Goal: Complete application form

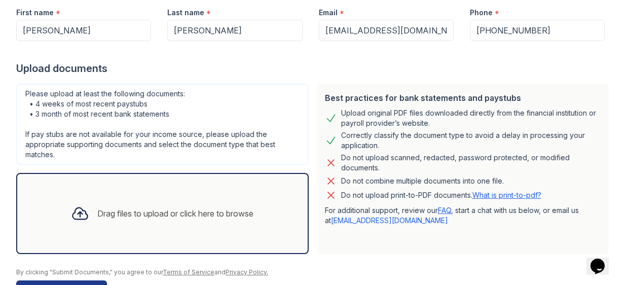
scroll to position [176, 0]
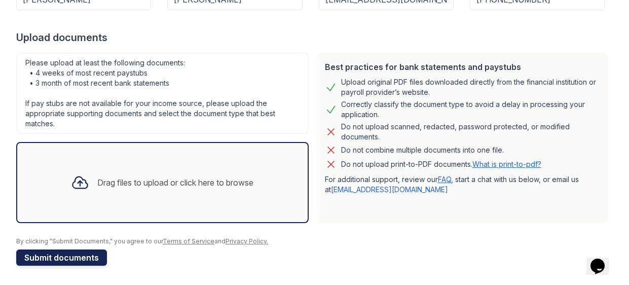
click at [65, 252] on button "Submit documents" at bounding box center [61, 257] width 91 height 16
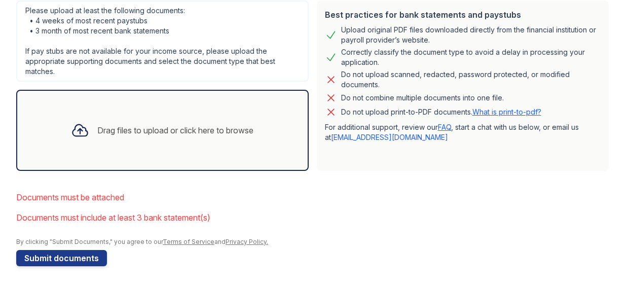
scroll to position [272, 0]
click at [55, 254] on button "Submit documents" at bounding box center [61, 257] width 91 height 16
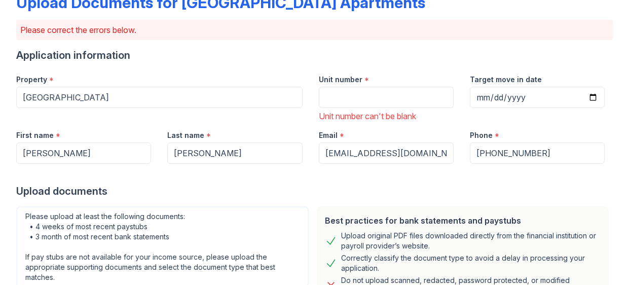
scroll to position [52, 0]
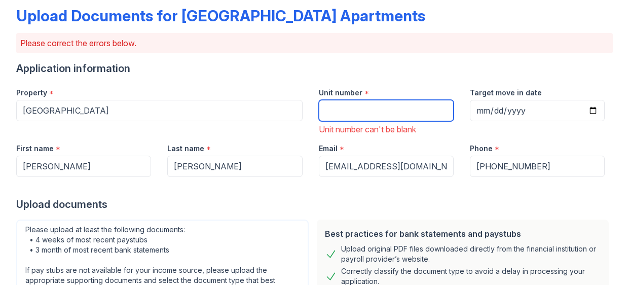
click at [354, 108] on input "Unit number" at bounding box center [386, 110] width 135 height 21
type input "311"
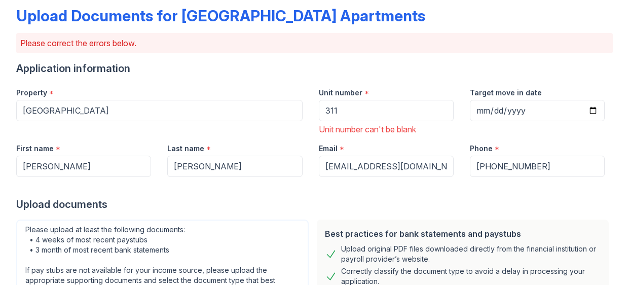
click at [254, 204] on div "Upload documents" at bounding box center [314, 204] width 597 height 14
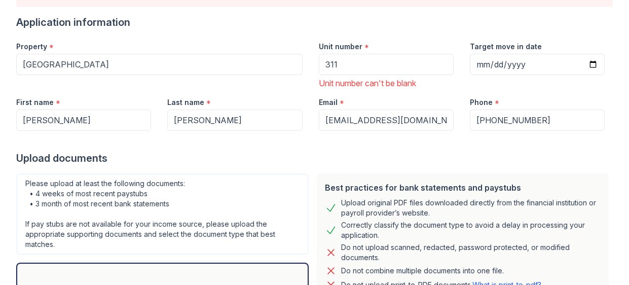
scroll to position [272, 0]
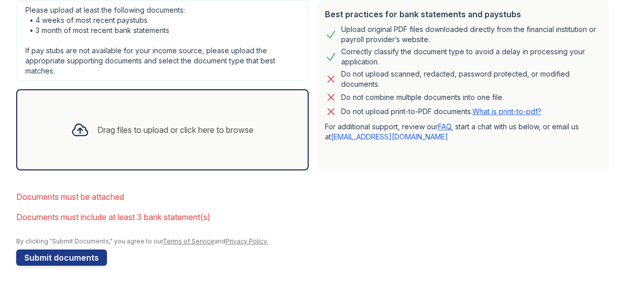
click at [91, 133] on div "Drag files to upload or click here to browse" at bounding box center [162, 130] width 199 height 34
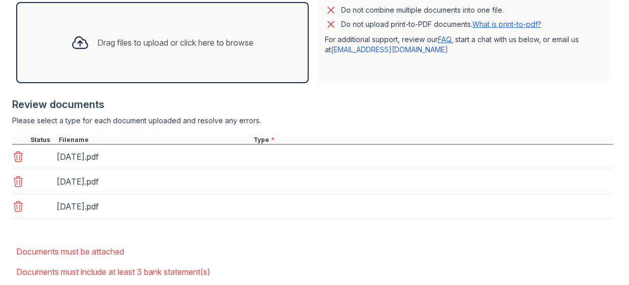
scroll to position [413, 0]
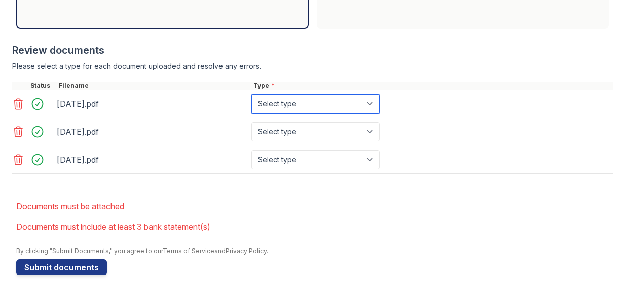
click at [373, 100] on select "Select type Paystub Bank Statement Offer Letter Tax Documents Benefit Award Let…" at bounding box center [315, 103] width 128 height 19
select select "bank_statement"
click at [251, 94] on select "Select type Paystub Bank Statement Offer Letter Tax Documents Benefit Award Let…" at bounding box center [315, 103] width 128 height 19
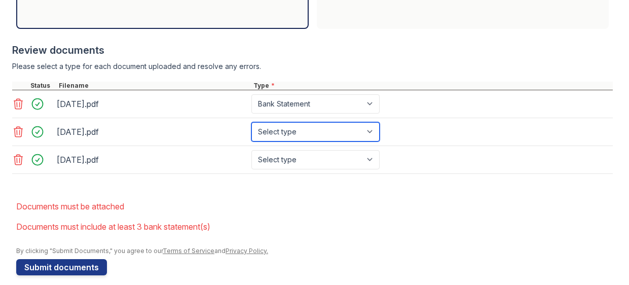
click at [369, 127] on select "Select type Paystub Bank Statement Offer Letter Tax Documents Benefit Award Let…" at bounding box center [315, 131] width 128 height 19
select select "bank_statement"
click at [251, 122] on select "Select type Paystub Bank Statement Offer Letter Tax Documents Benefit Award Let…" at bounding box center [315, 131] width 128 height 19
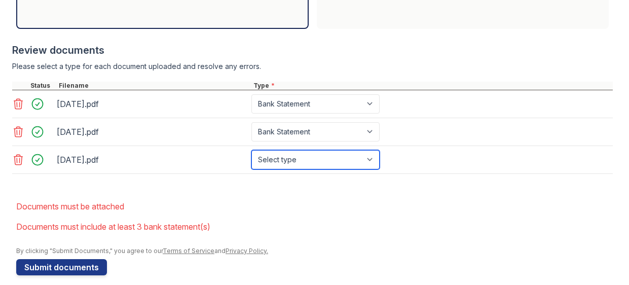
click at [374, 155] on select "Select type Paystub Bank Statement Offer Letter Tax Documents Benefit Award Let…" at bounding box center [315, 159] width 128 height 19
select select "bank_statement"
click at [251, 150] on select "Select type Paystub Bank Statement Offer Letter Tax Documents Benefit Award Let…" at bounding box center [315, 159] width 128 height 19
click at [389, 210] on li "Documents must be attached" at bounding box center [314, 206] width 597 height 20
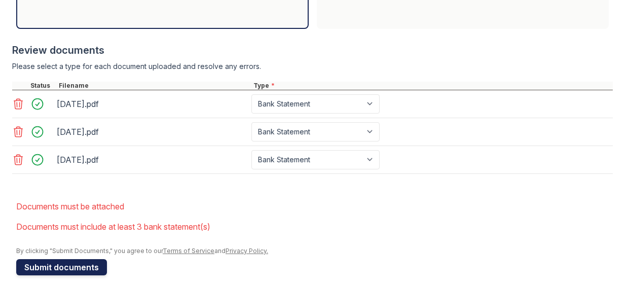
click at [55, 264] on button "Submit documents" at bounding box center [61, 267] width 91 height 16
